Goal: Task Accomplishment & Management: Manage account settings

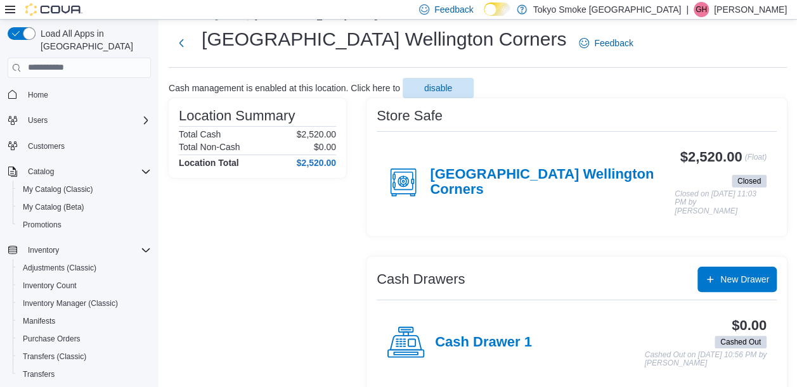
scroll to position [157, 0]
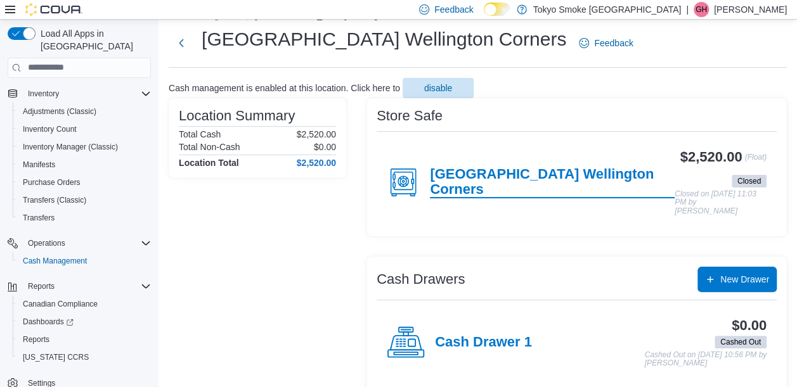
click at [569, 169] on h4 "[GEOGRAPHIC_DATA] Wellington Corners" at bounding box center [552, 183] width 245 height 32
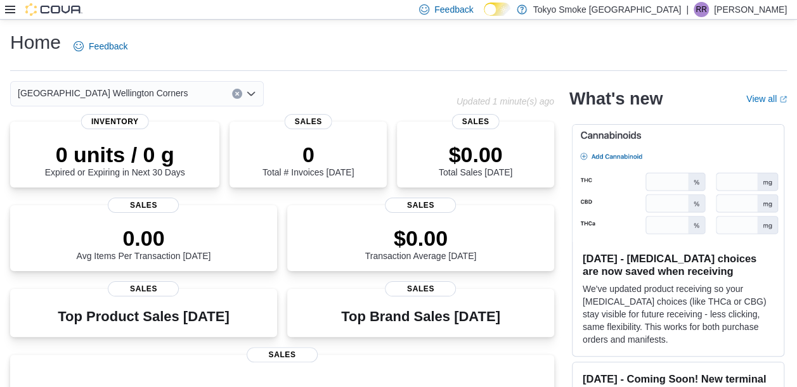
click at [4, 10] on div "Feedback Dark Mode Tokyo Smoke Ontario | RR Ryan Ridsdale" at bounding box center [398, 10] width 797 height 20
click at [9, 10] on icon at bounding box center [10, 10] width 10 height 8
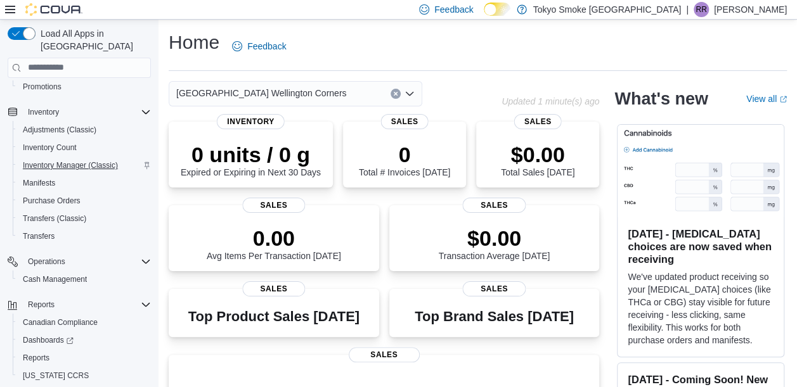
scroll to position [157, 0]
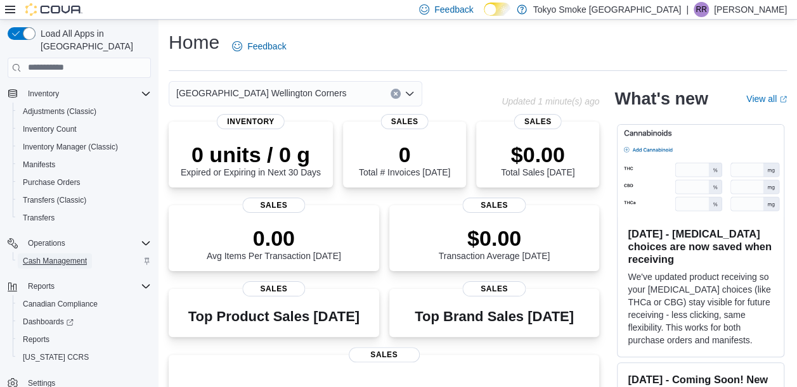
click at [77, 254] on span "Cash Management" at bounding box center [55, 261] width 64 height 15
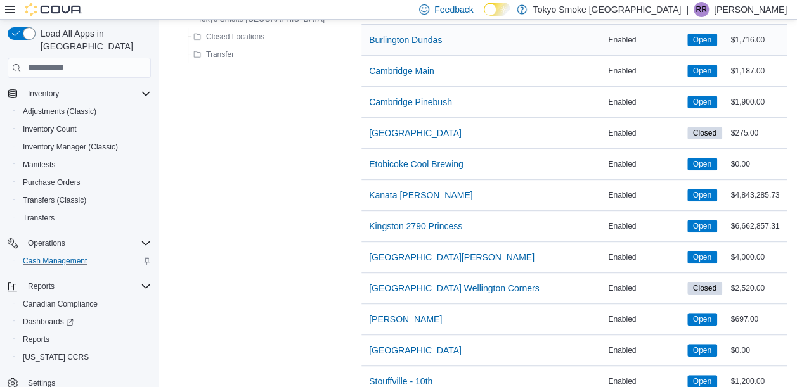
scroll to position [232, 0]
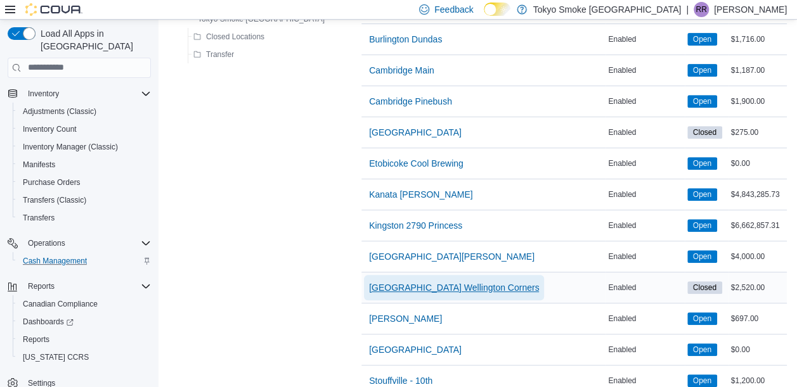
click at [396, 293] on span "London Wellington Corners" at bounding box center [454, 287] width 170 height 25
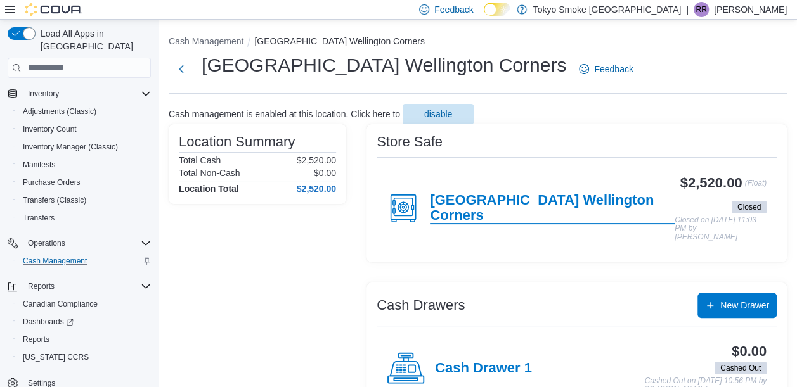
click at [503, 204] on h4 "London Wellington Corners" at bounding box center [552, 209] width 245 height 32
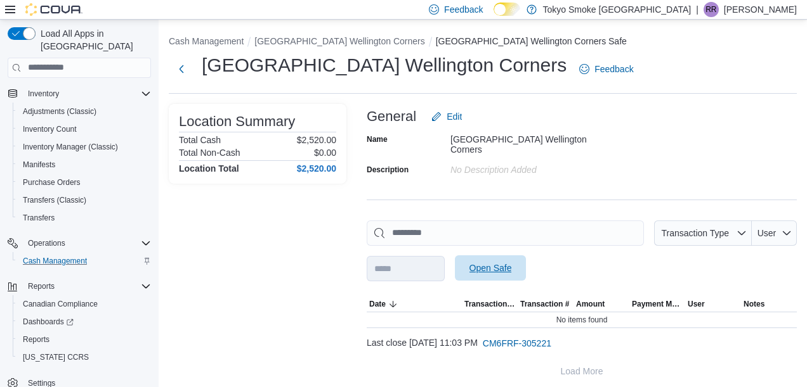
click at [512, 262] on span "Open Safe" at bounding box center [490, 268] width 42 height 13
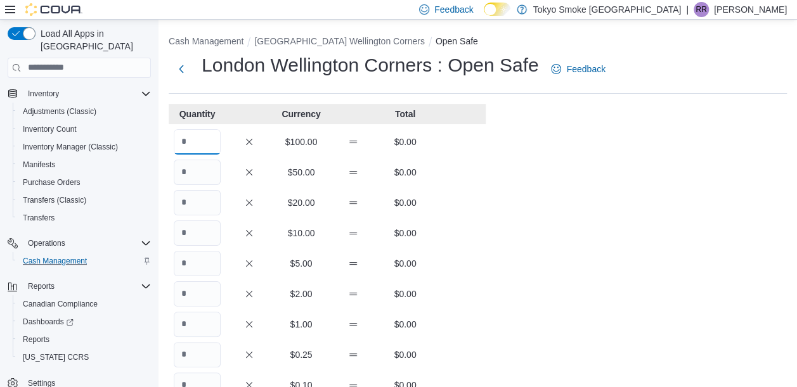
click at [197, 143] on input "Quantity" at bounding box center [197, 141] width 47 height 25
type input "**"
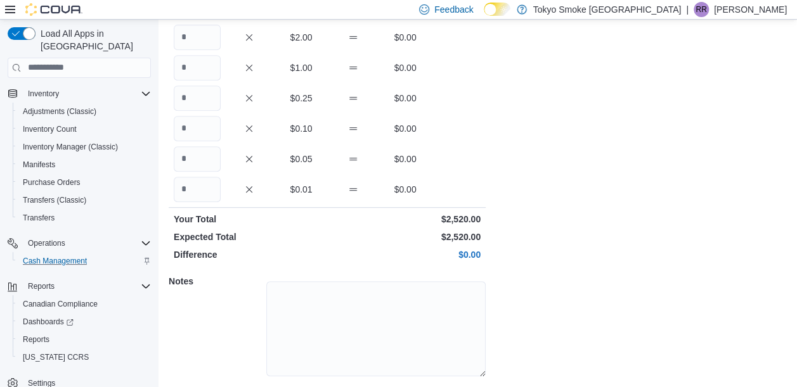
scroll to position [293, 0]
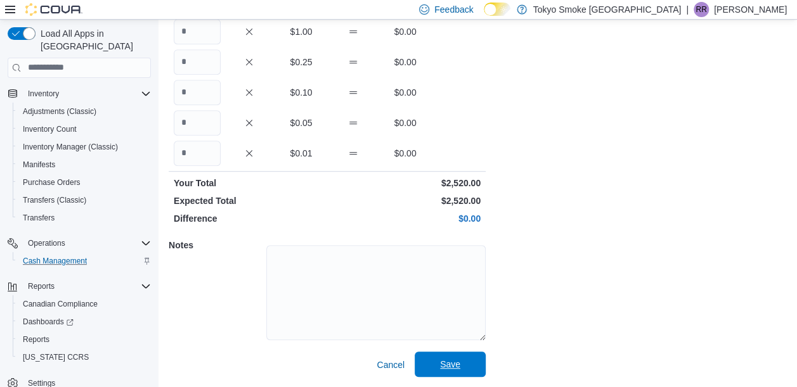
type input "*"
click at [450, 354] on span "Save" at bounding box center [450, 364] width 56 height 25
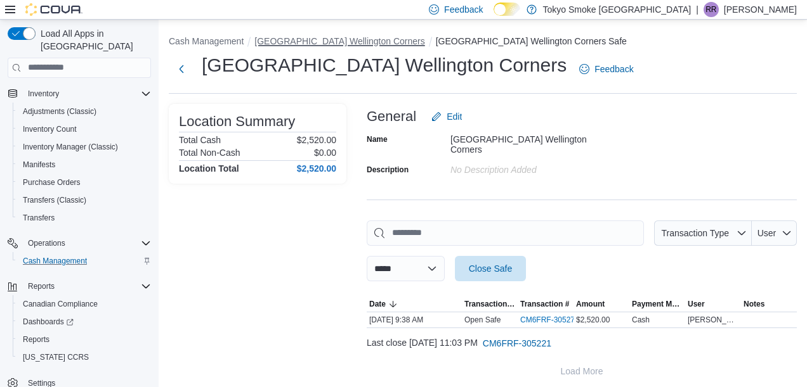
click at [341, 40] on button "London Wellington Corners" at bounding box center [339, 41] width 170 height 10
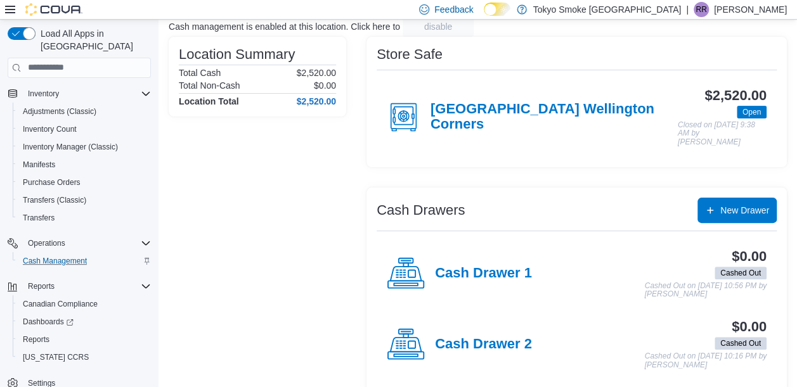
scroll to position [88, 0]
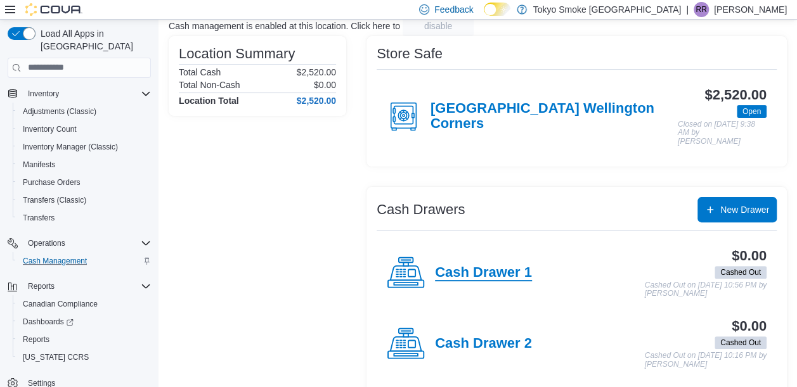
click at [514, 265] on h4 "Cash Drawer 1" at bounding box center [483, 273] width 97 height 16
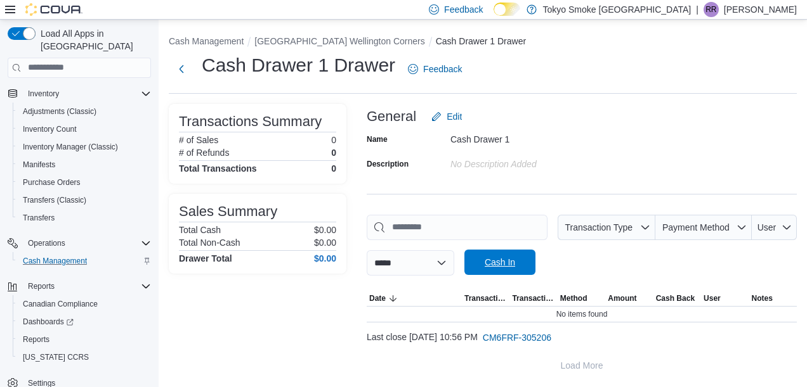
click at [524, 252] on span "Cash In" at bounding box center [500, 262] width 56 height 25
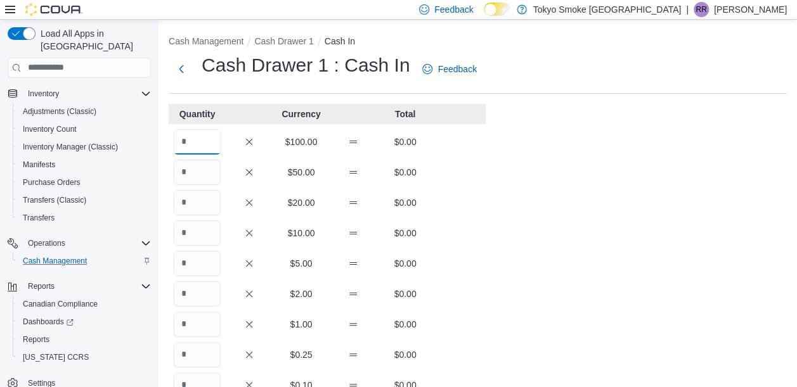
click at [201, 143] on input "Quantity" at bounding box center [197, 141] width 47 height 25
type input "*"
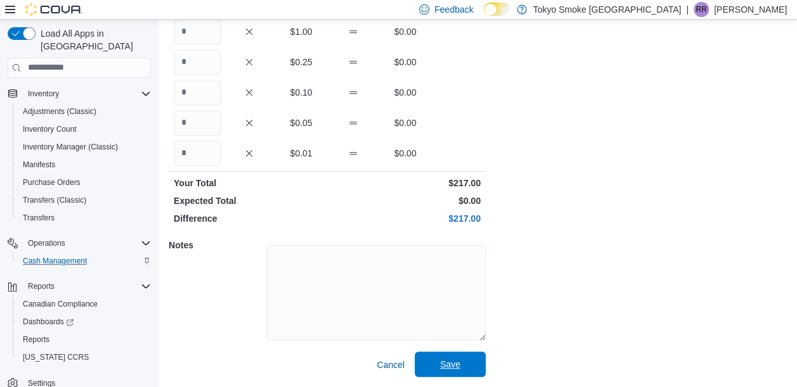
type input "*"
click at [448, 368] on span "Save" at bounding box center [450, 364] width 20 height 13
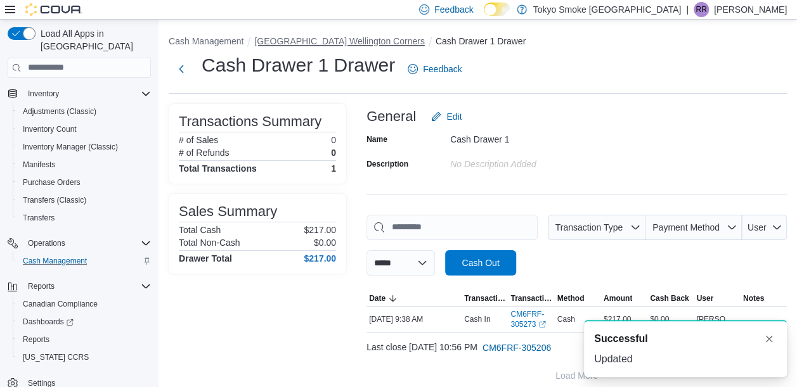
click at [351, 41] on button "London Wellington Corners" at bounding box center [339, 41] width 170 height 10
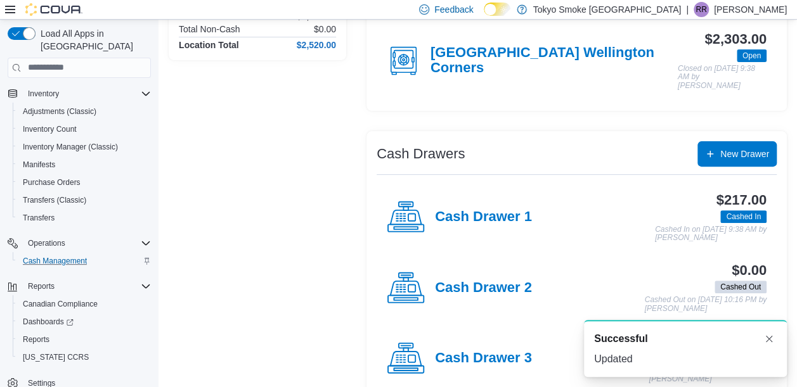
scroll to position [231, 0]
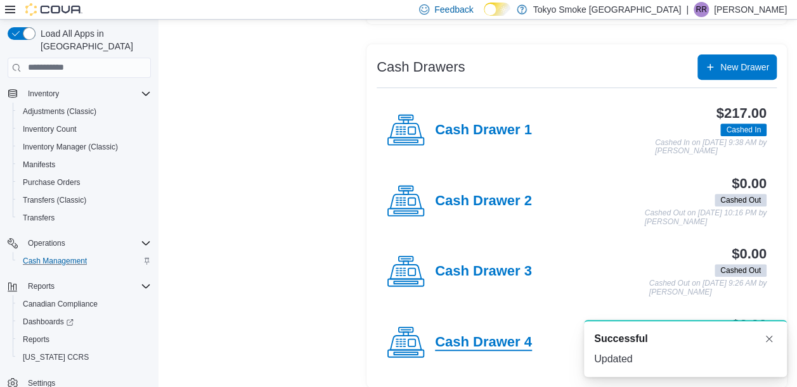
click at [486, 337] on h4 "Cash Drawer 4" at bounding box center [483, 343] width 97 height 16
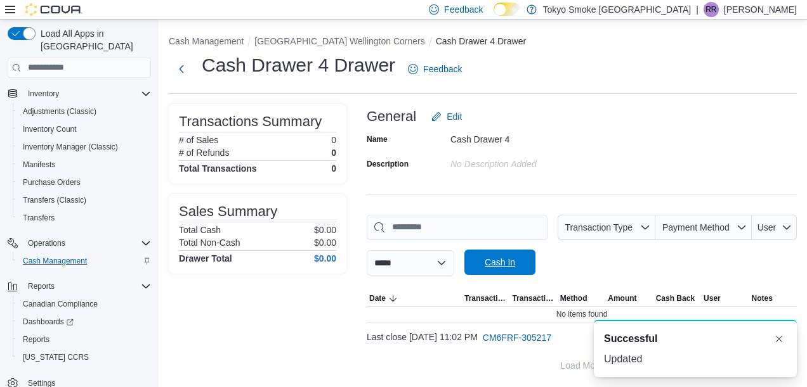
click at [515, 265] on span "Cash In" at bounding box center [500, 262] width 30 height 13
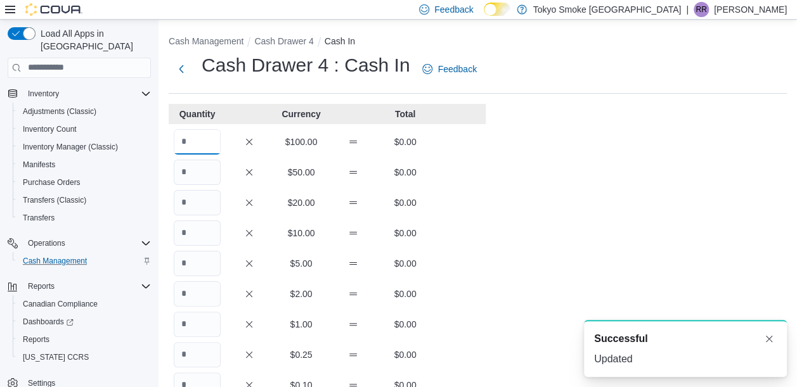
click at [195, 145] on input "Quantity" at bounding box center [197, 141] width 47 height 25
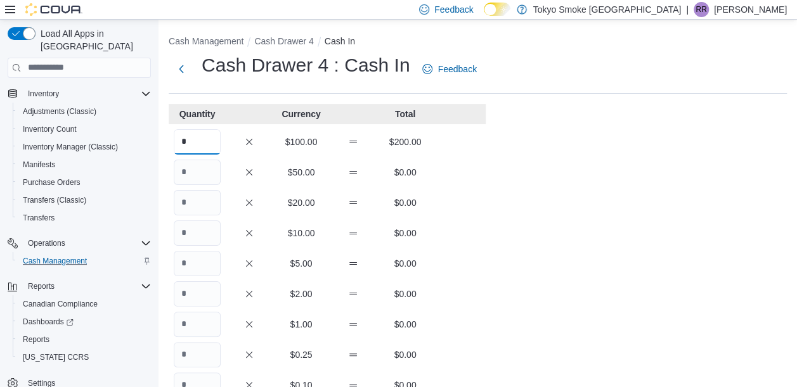
type input "*"
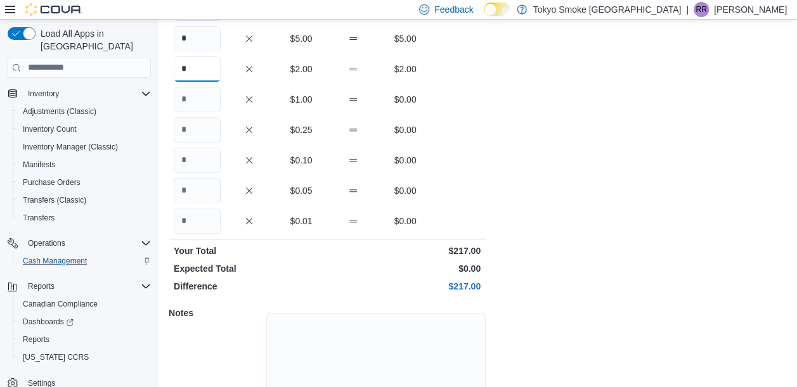
scroll to position [293, 0]
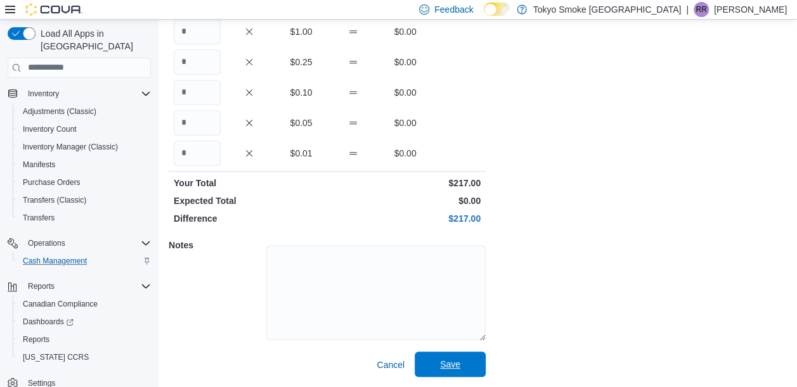
type input "*"
click at [450, 365] on span "Save" at bounding box center [450, 364] width 20 height 13
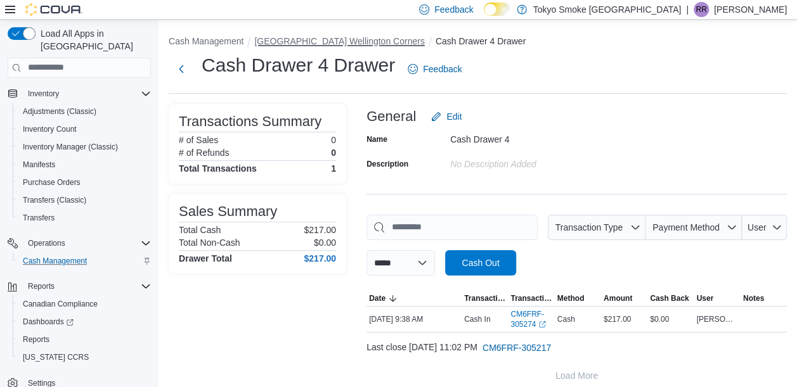
click at [349, 43] on button "London Wellington Corners" at bounding box center [339, 41] width 170 height 10
